Goal: Task Accomplishment & Management: Manage account settings

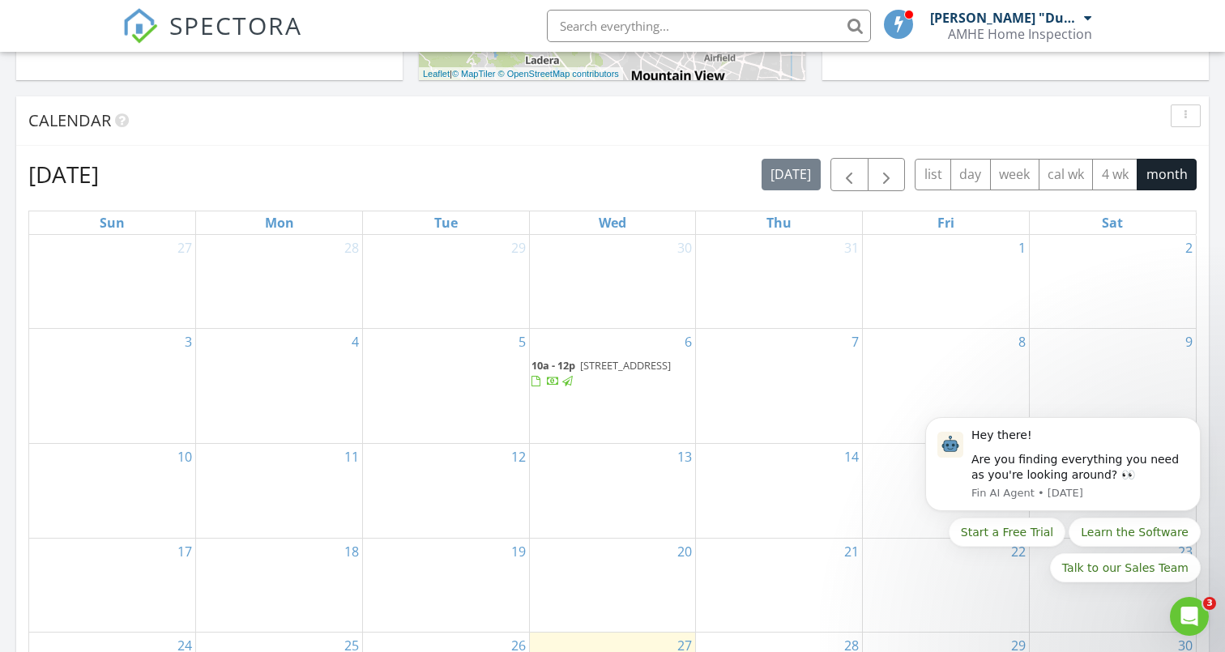
scroll to position [918, 0]
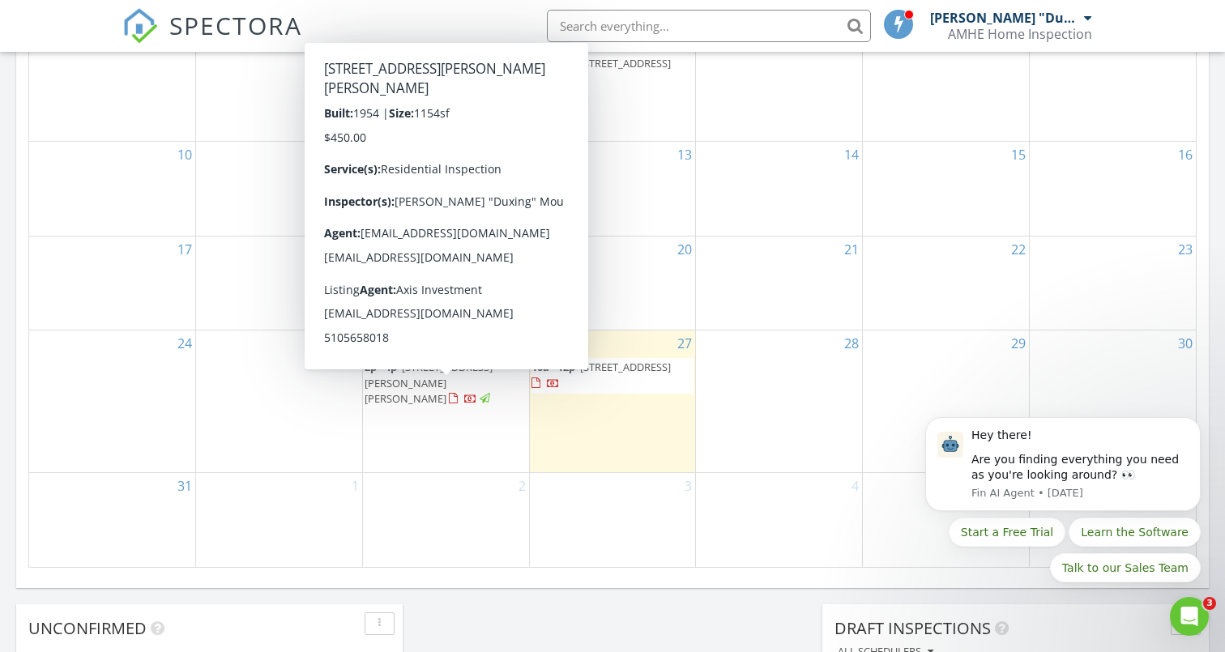
click at [412, 405] on span "10281 Murtha Dr, San Jose 95127" at bounding box center [428, 382] width 128 height 45
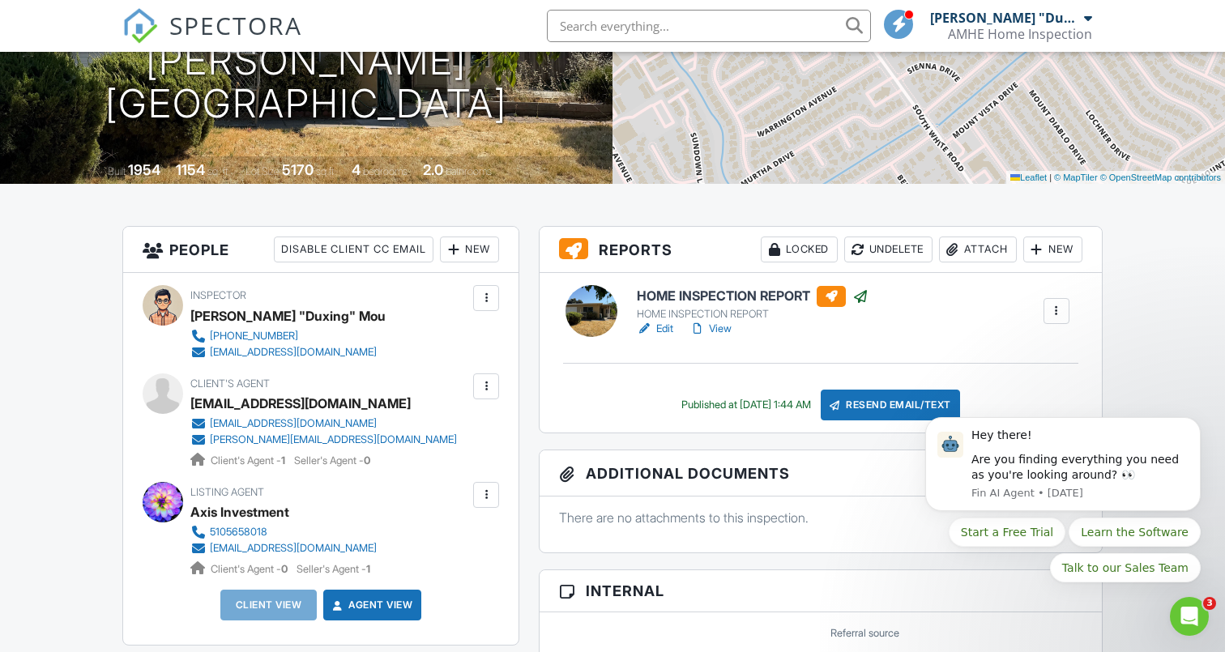
click at [904, 418] on div "Resend Email/Text" at bounding box center [889, 405] width 139 height 31
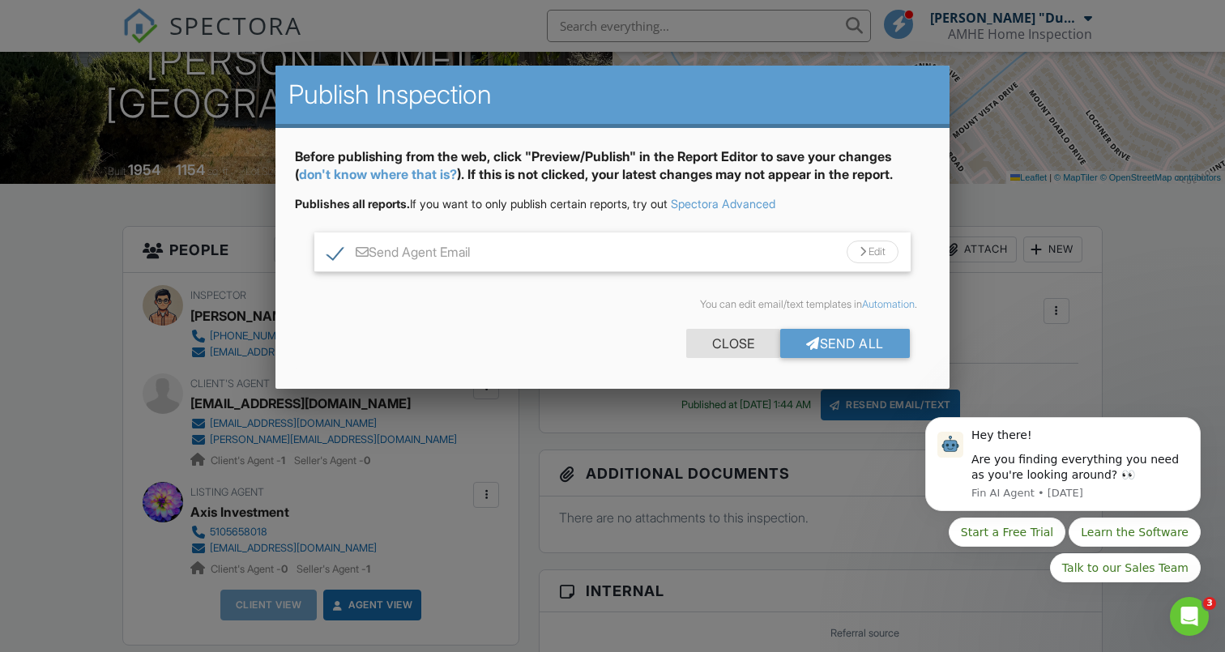
click at [723, 341] on div "Close" at bounding box center [733, 343] width 94 height 29
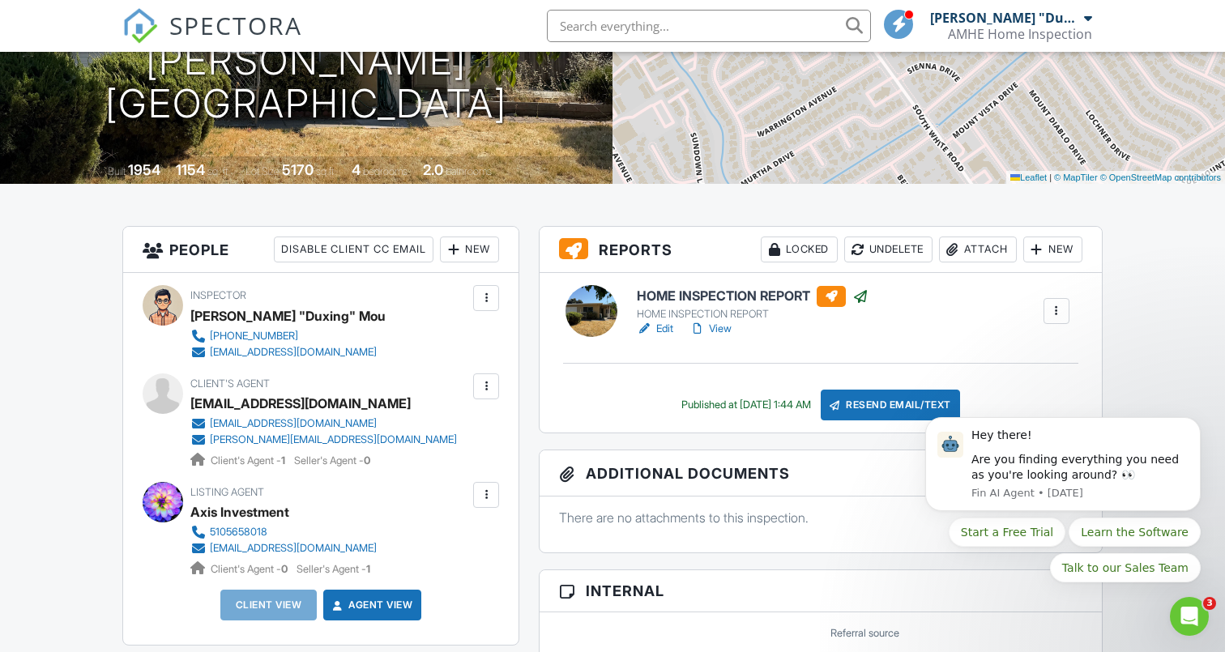
click at [1059, 313] on div at bounding box center [1056, 311] width 16 height 16
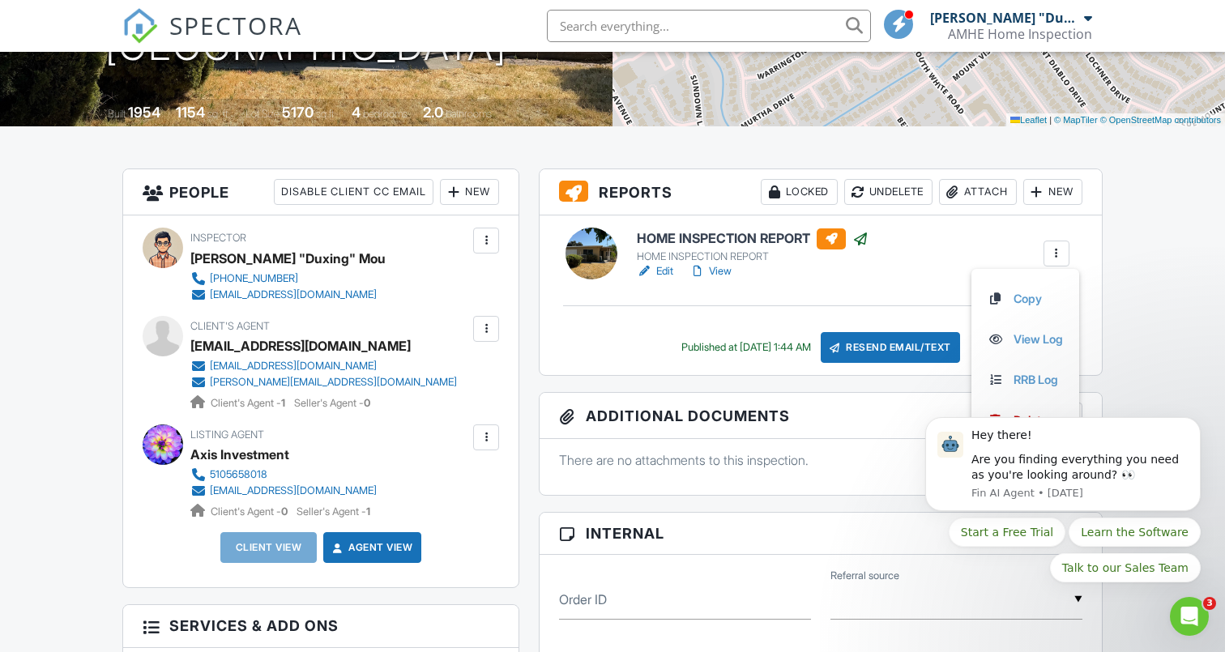
scroll to position [317, 0]
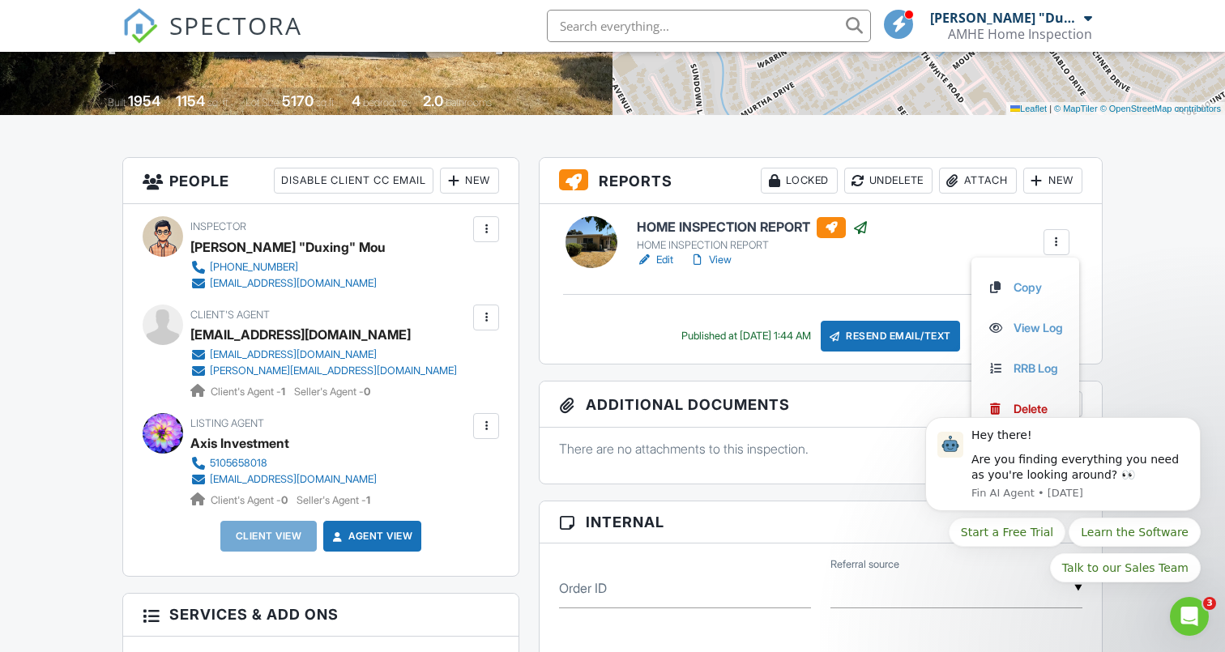
click at [1101, 213] on div "HOME INSPECTION REPORT HOME INSPECTION REPORT Edit View Copy View Log RRB Log […" at bounding box center [820, 284] width 562 height 160
click at [1054, 245] on div at bounding box center [1056, 242] width 16 height 16
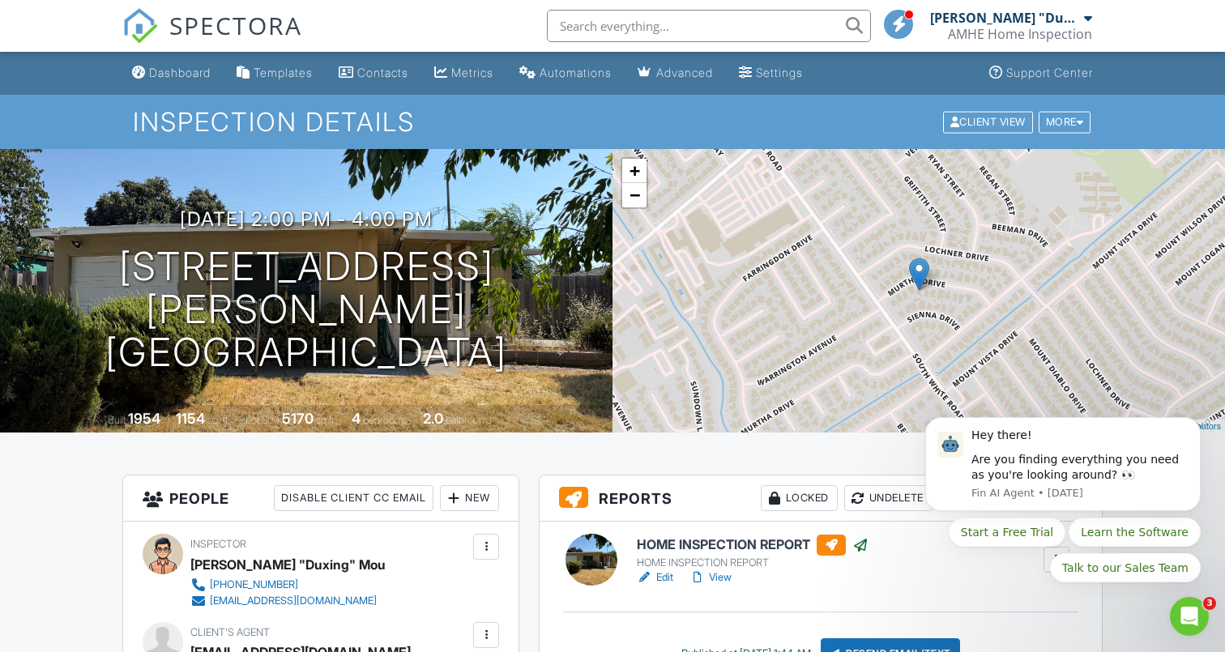
scroll to position [0, 0]
click at [1077, 122] on div at bounding box center [1079, 122] width 7 height 11
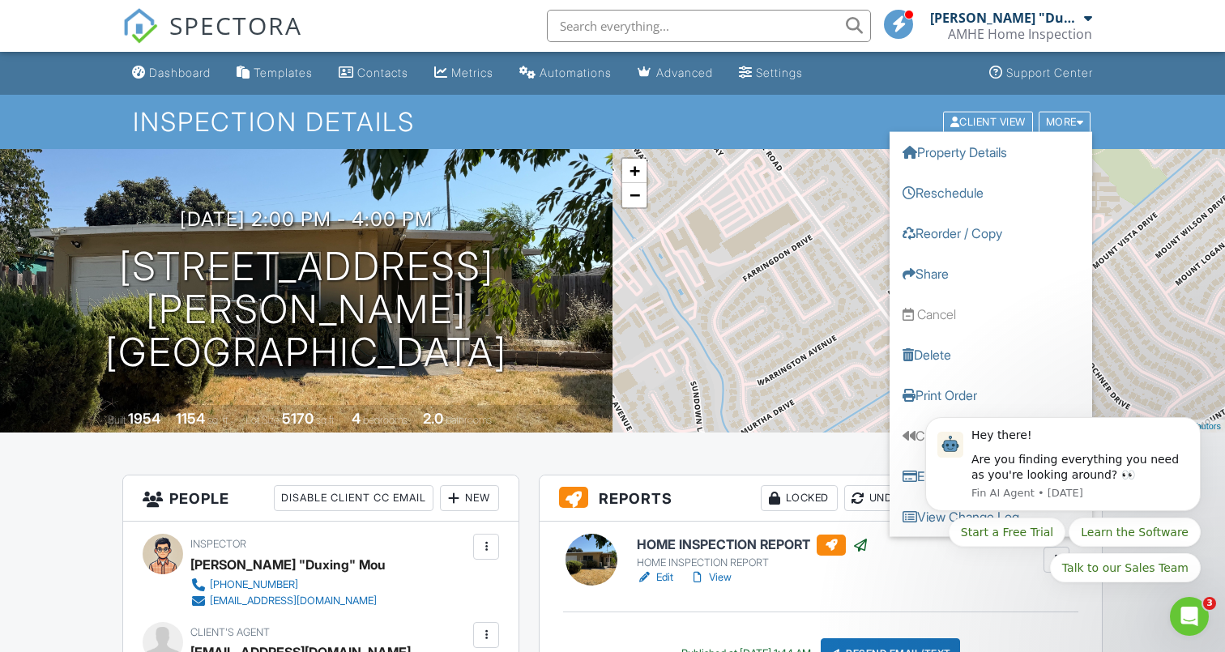
click at [705, 577] on div at bounding box center [697, 577] width 16 height 16
